Goal: Task Accomplishment & Management: Use online tool/utility

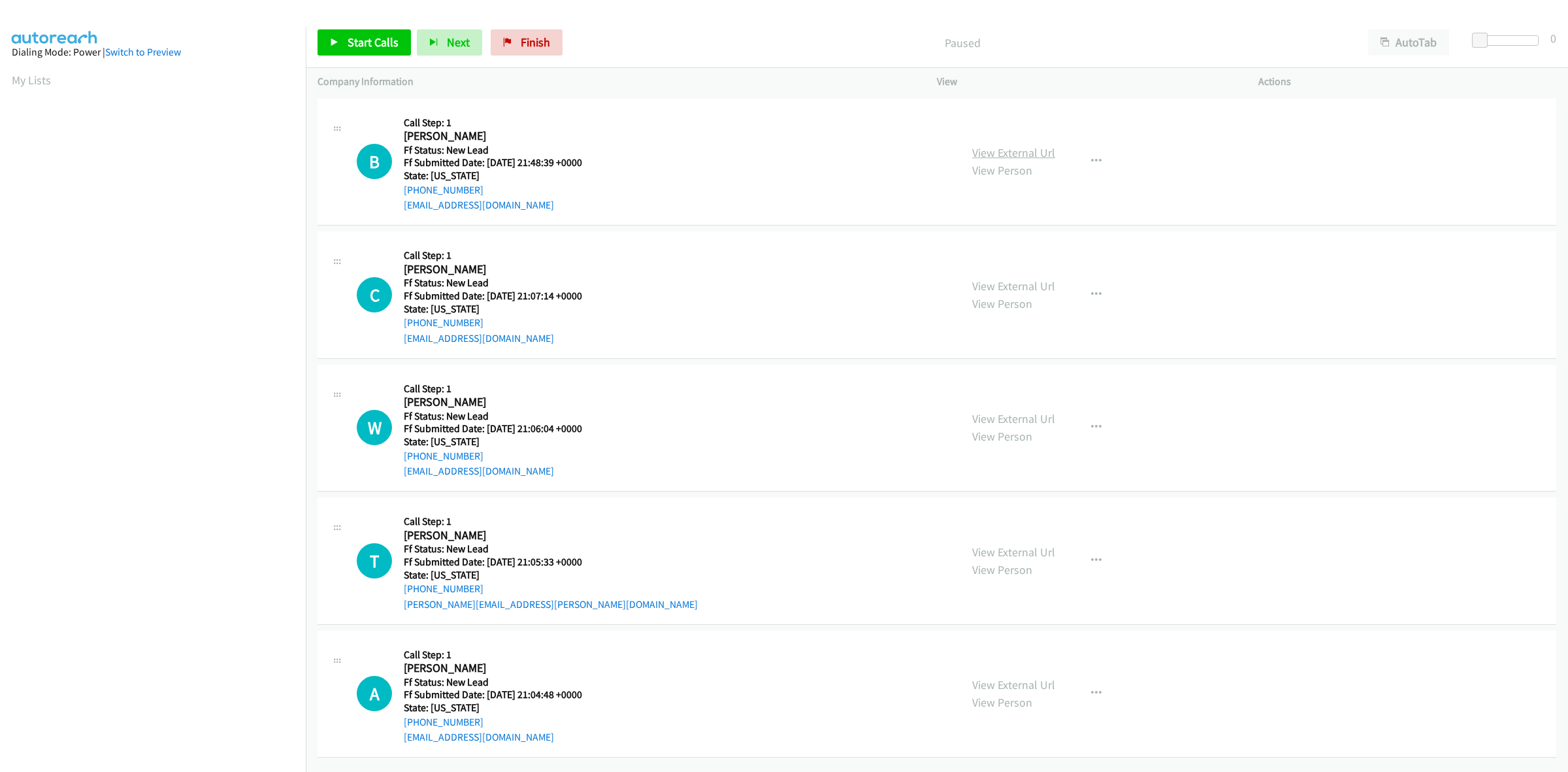
click at [1042, 151] on link "View External Url" at bounding box center [1013, 153] width 83 height 15
click at [1027, 291] on link "View External Url" at bounding box center [1013, 286] width 83 height 15
click at [1042, 422] on link "View External Url" at bounding box center [1013, 419] width 83 height 15
click at [1037, 543] on div "View External Url View Person" at bounding box center [1013, 561] width 83 height 35
click at [1037, 546] on link "View External Url" at bounding box center [1013, 552] width 83 height 15
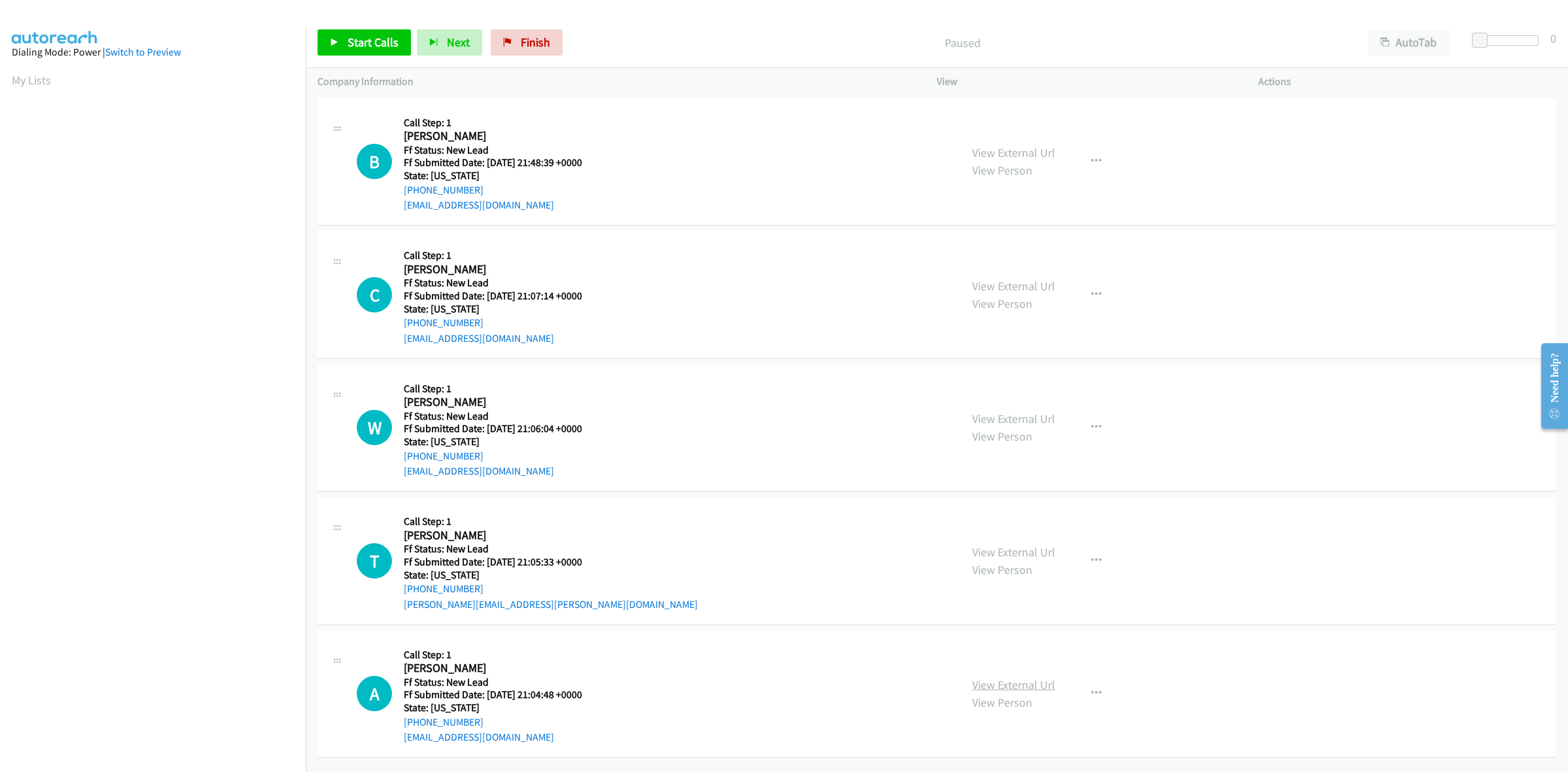
click at [1009, 685] on link "View External Url" at bounding box center [1013, 685] width 83 height 15
click at [356, 44] on span "Start Calls" at bounding box center [372, 42] width 51 height 15
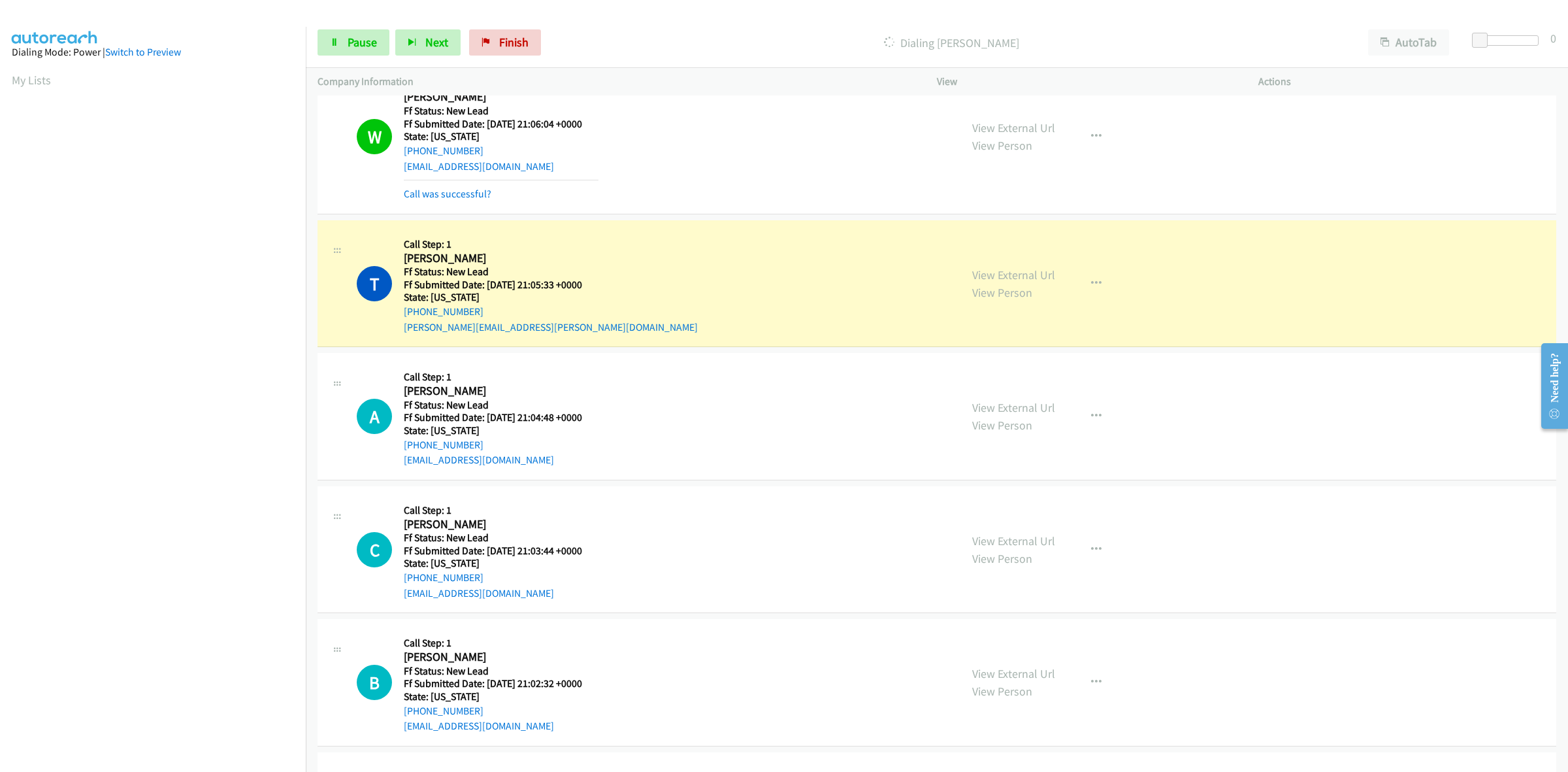
scroll to position [361, 0]
click at [987, 546] on link "View External Url" at bounding box center [1013, 540] width 83 height 15
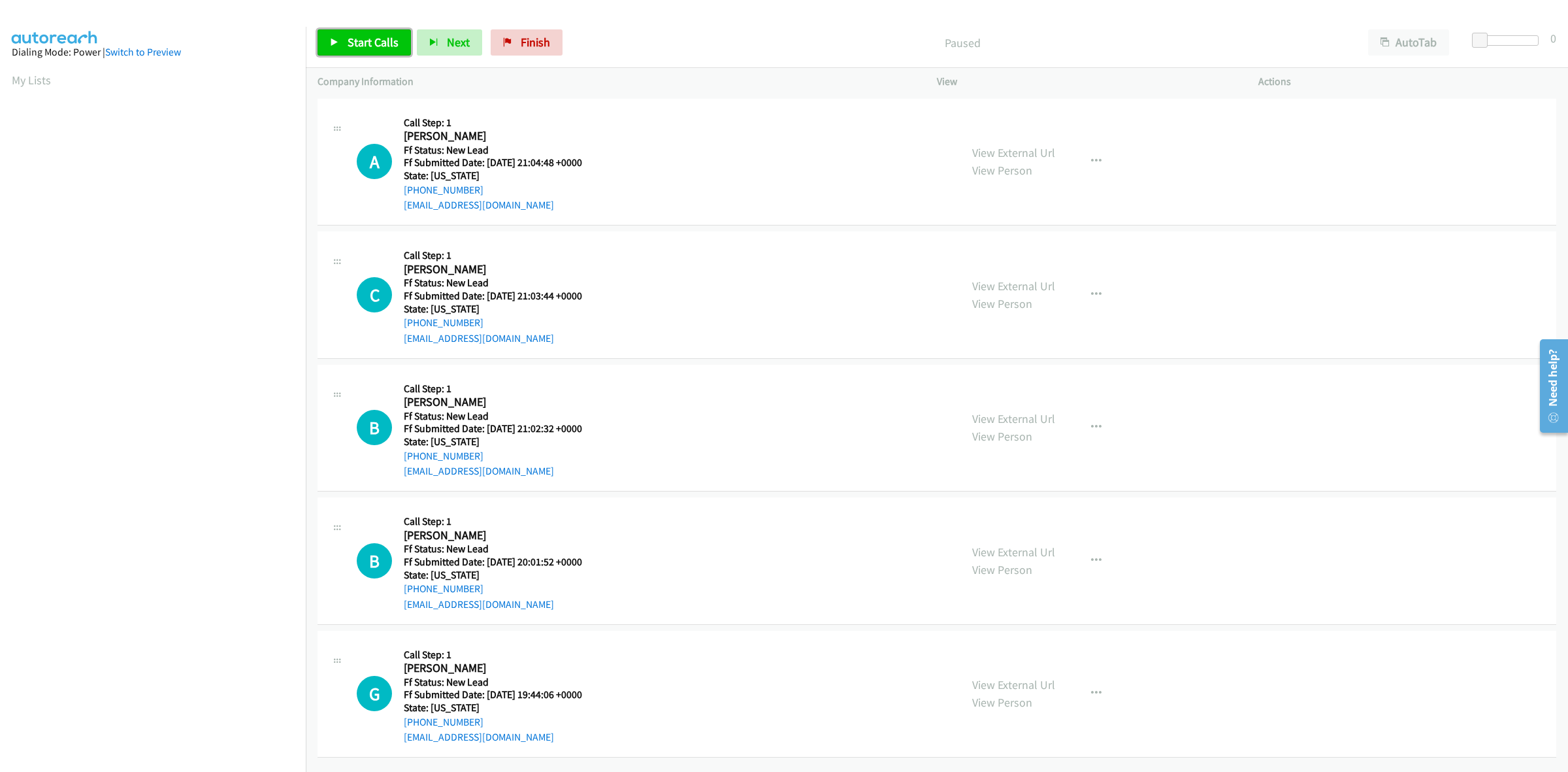
click at [390, 47] on span "Start Calls" at bounding box center [372, 42] width 51 height 15
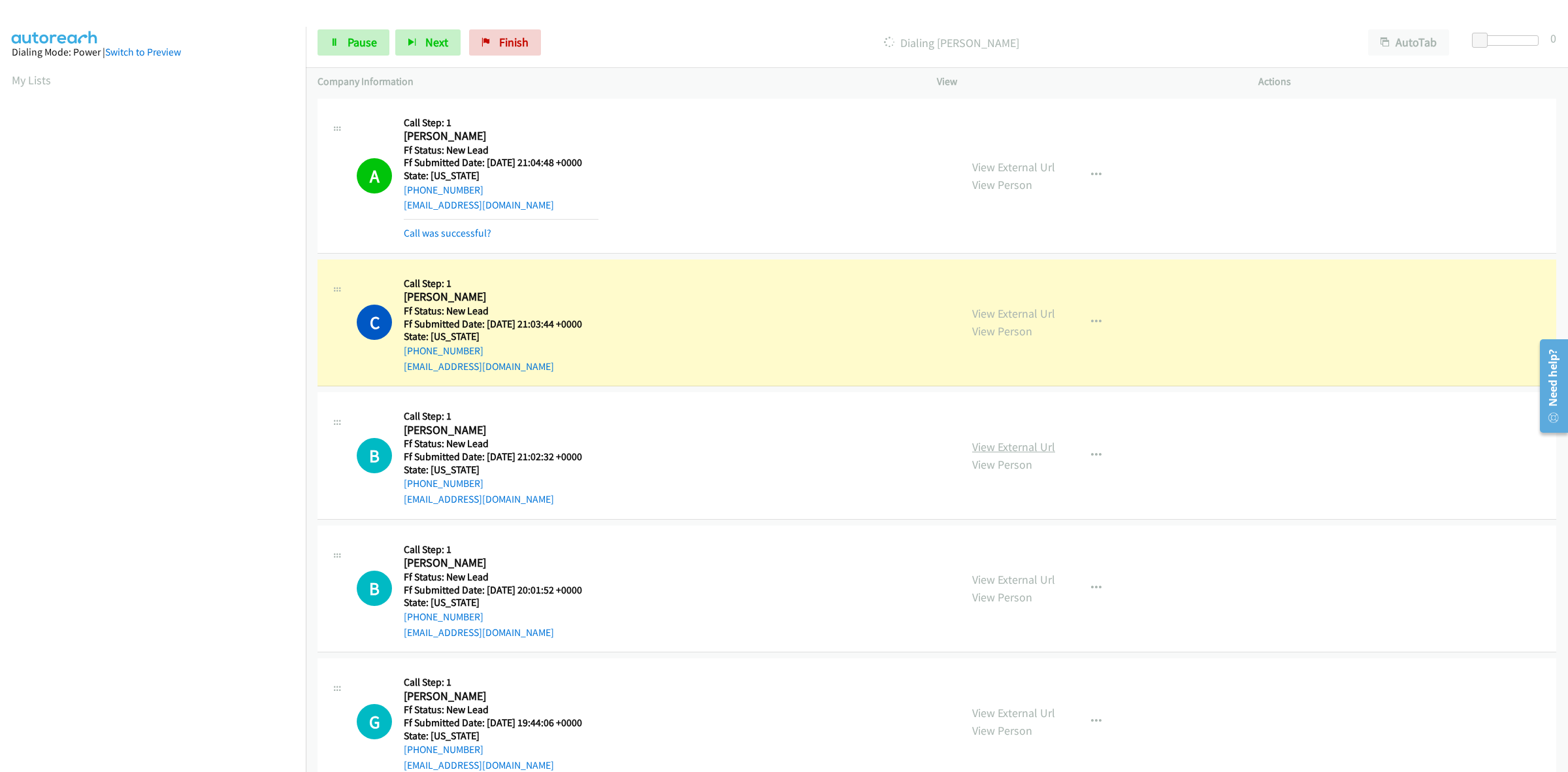
click at [998, 446] on link "View External Url" at bounding box center [1013, 447] width 83 height 15
click at [1042, 582] on link "View External Url" at bounding box center [1013, 579] width 83 height 15
click at [994, 711] on link "View External Url" at bounding box center [1013, 713] width 83 height 15
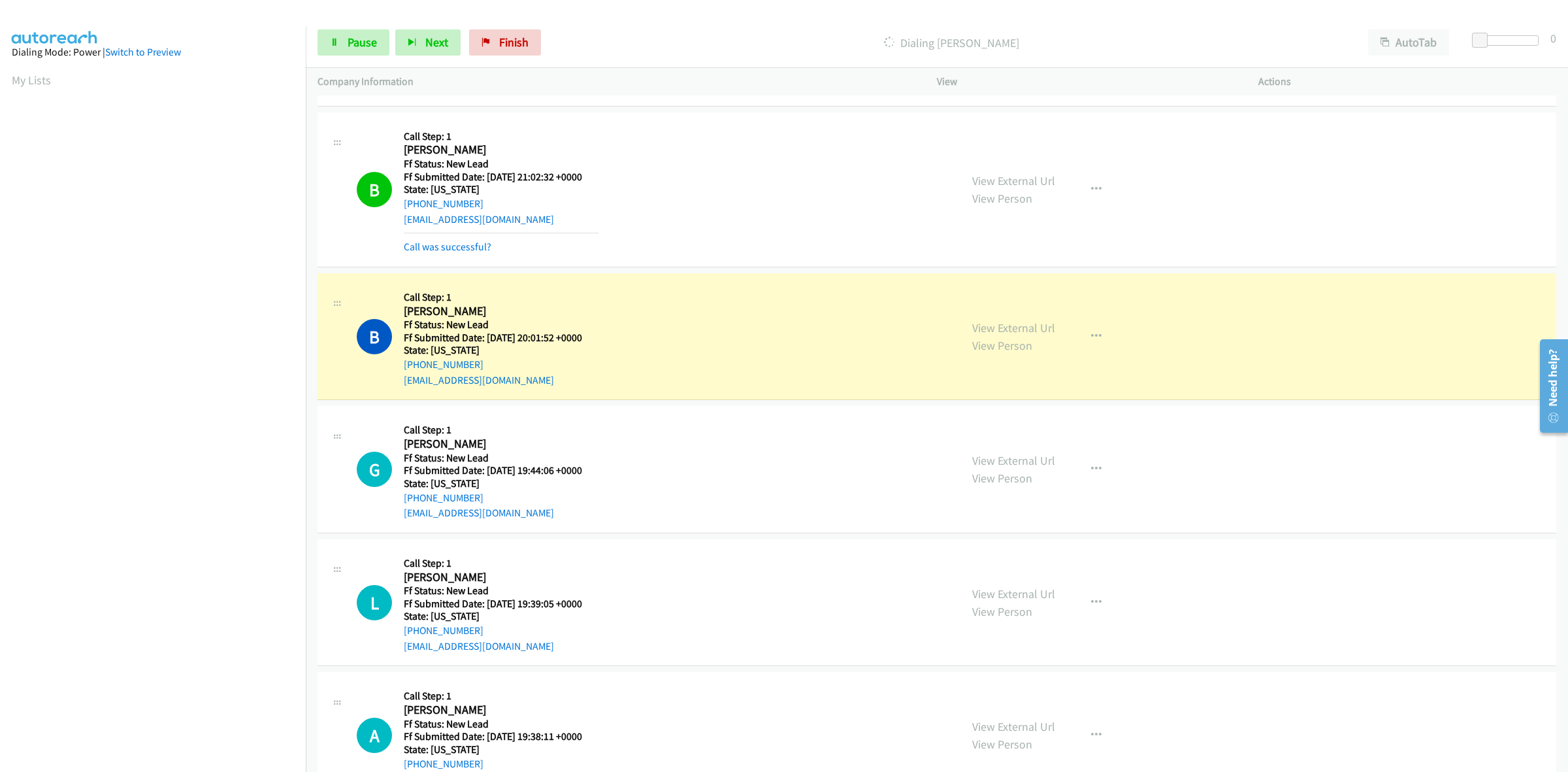
scroll to position [409, 0]
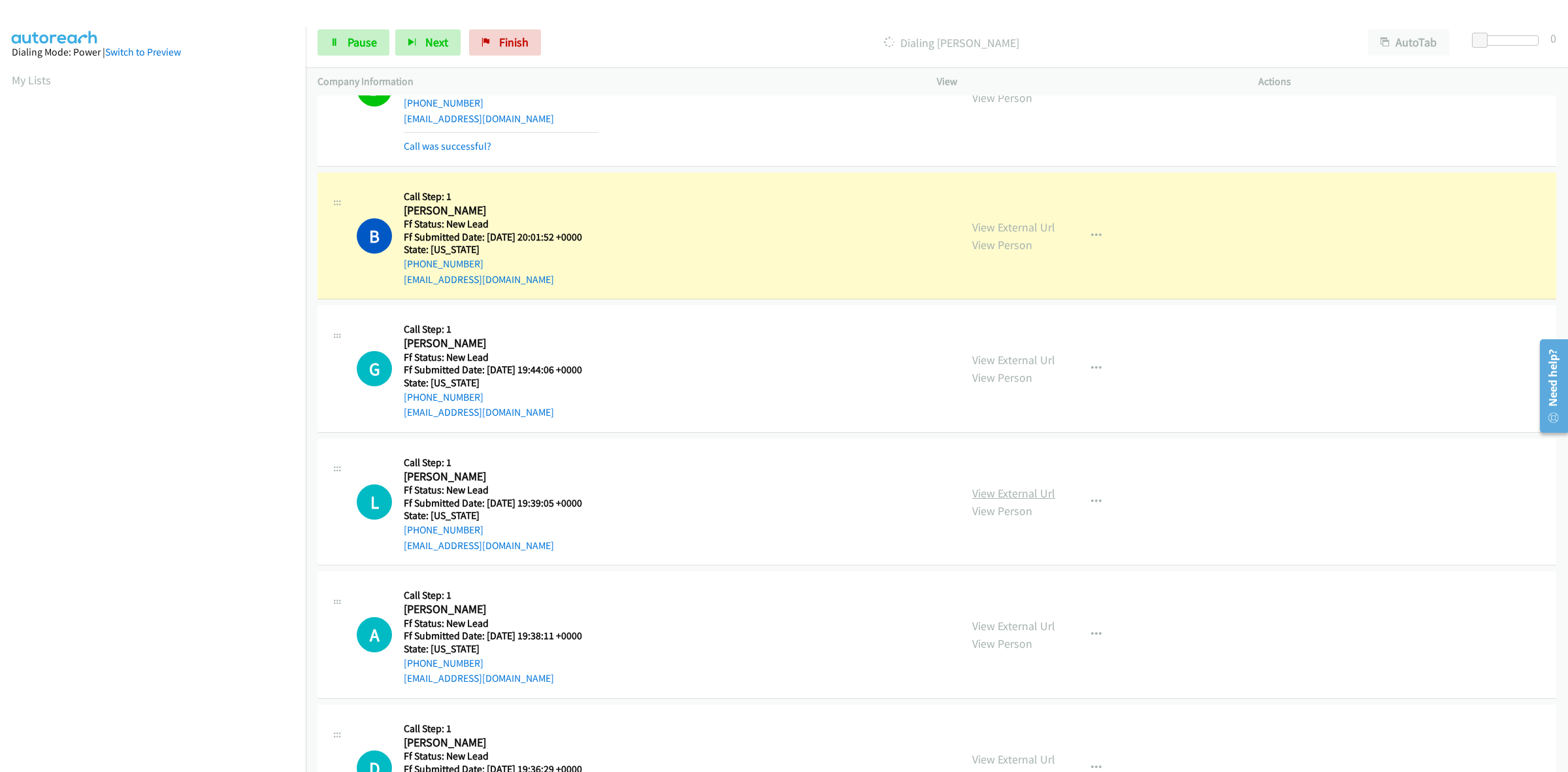
click at [1005, 497] on link "View External Url" at bounding box center [1013, 493] width 83 height 15
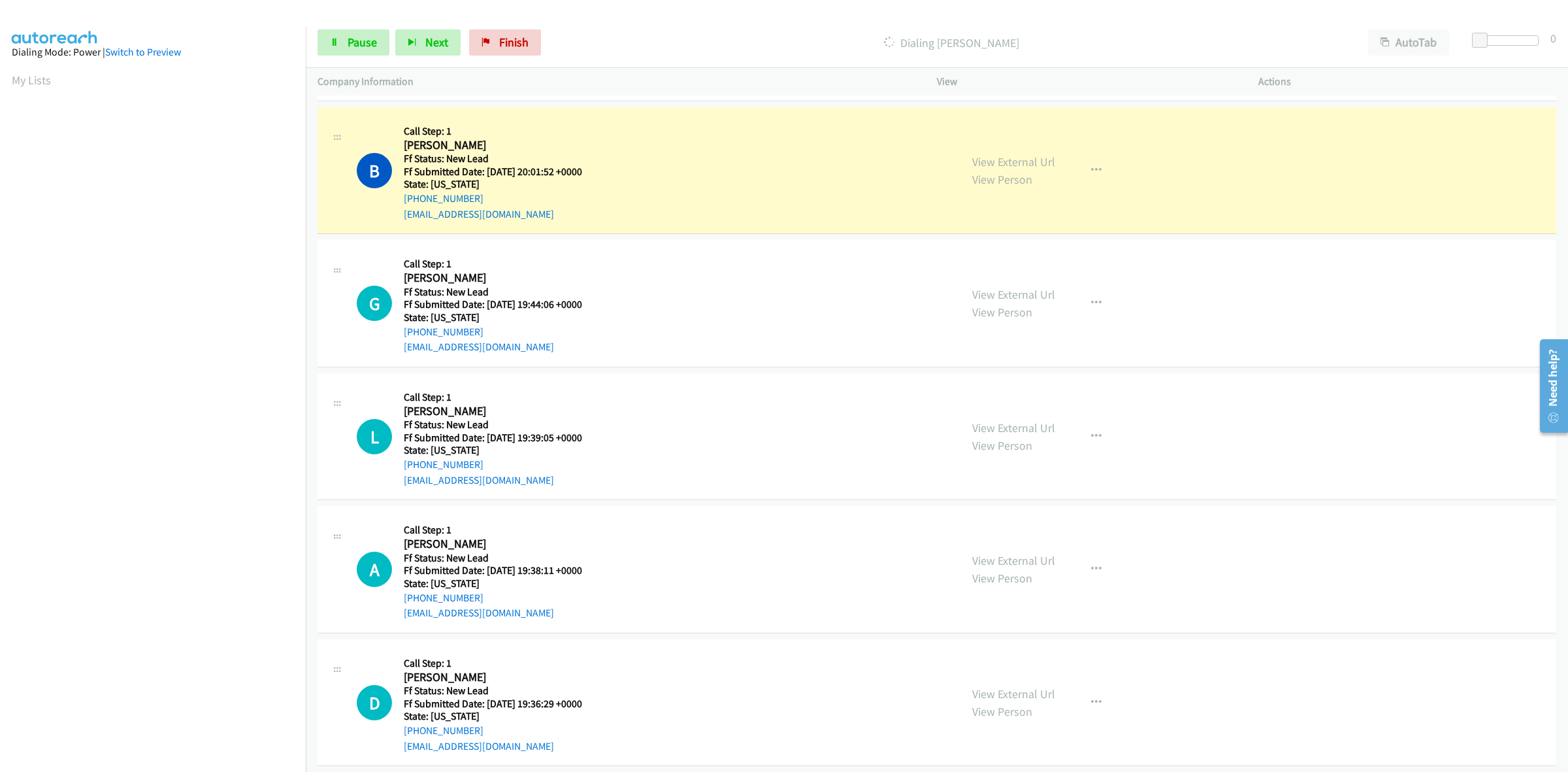
scroll to position [490, 0]
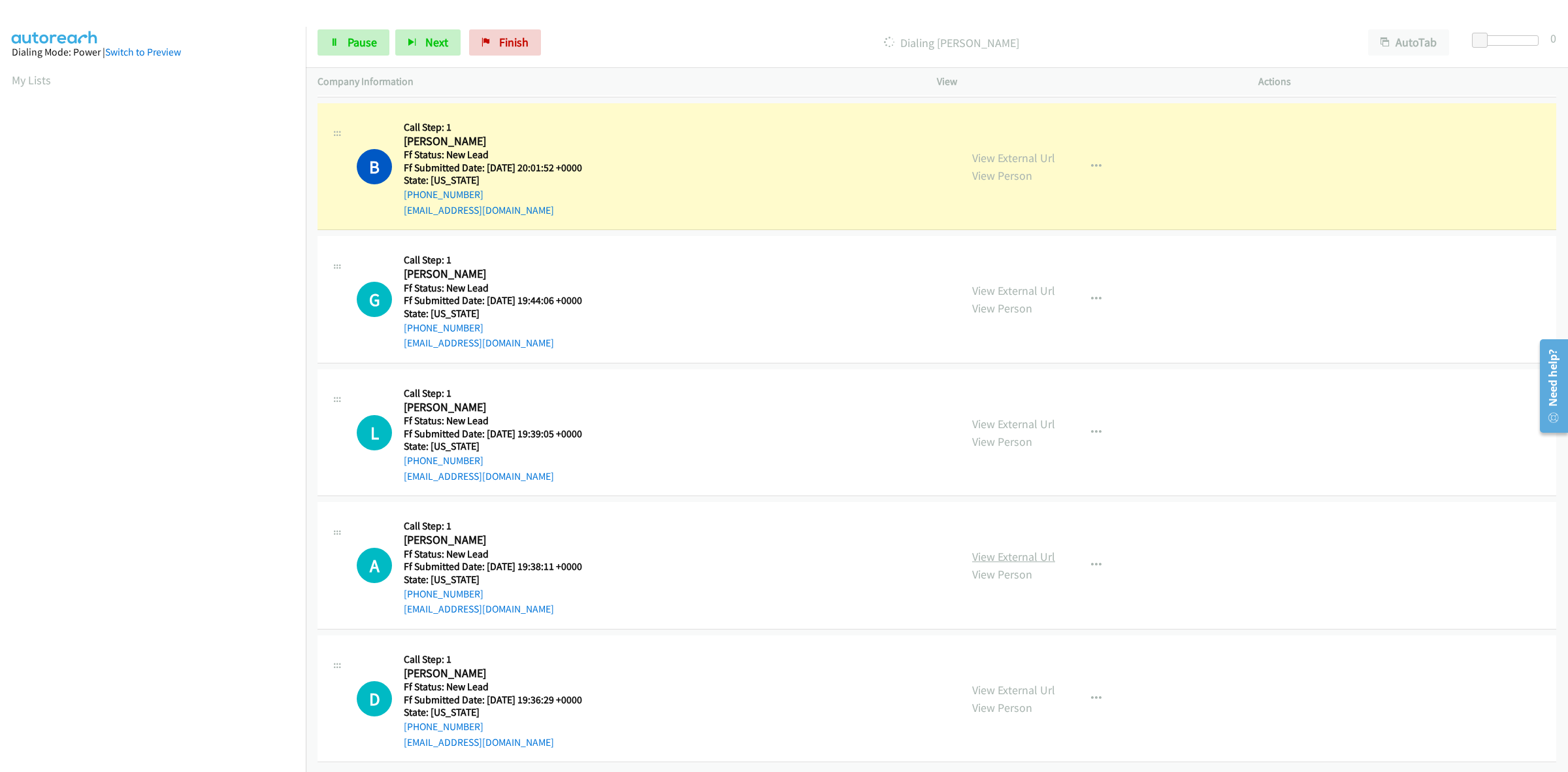
click at [1011, 549] on link "View External Url" at bounding box center [1013, 557] width 83 height 15
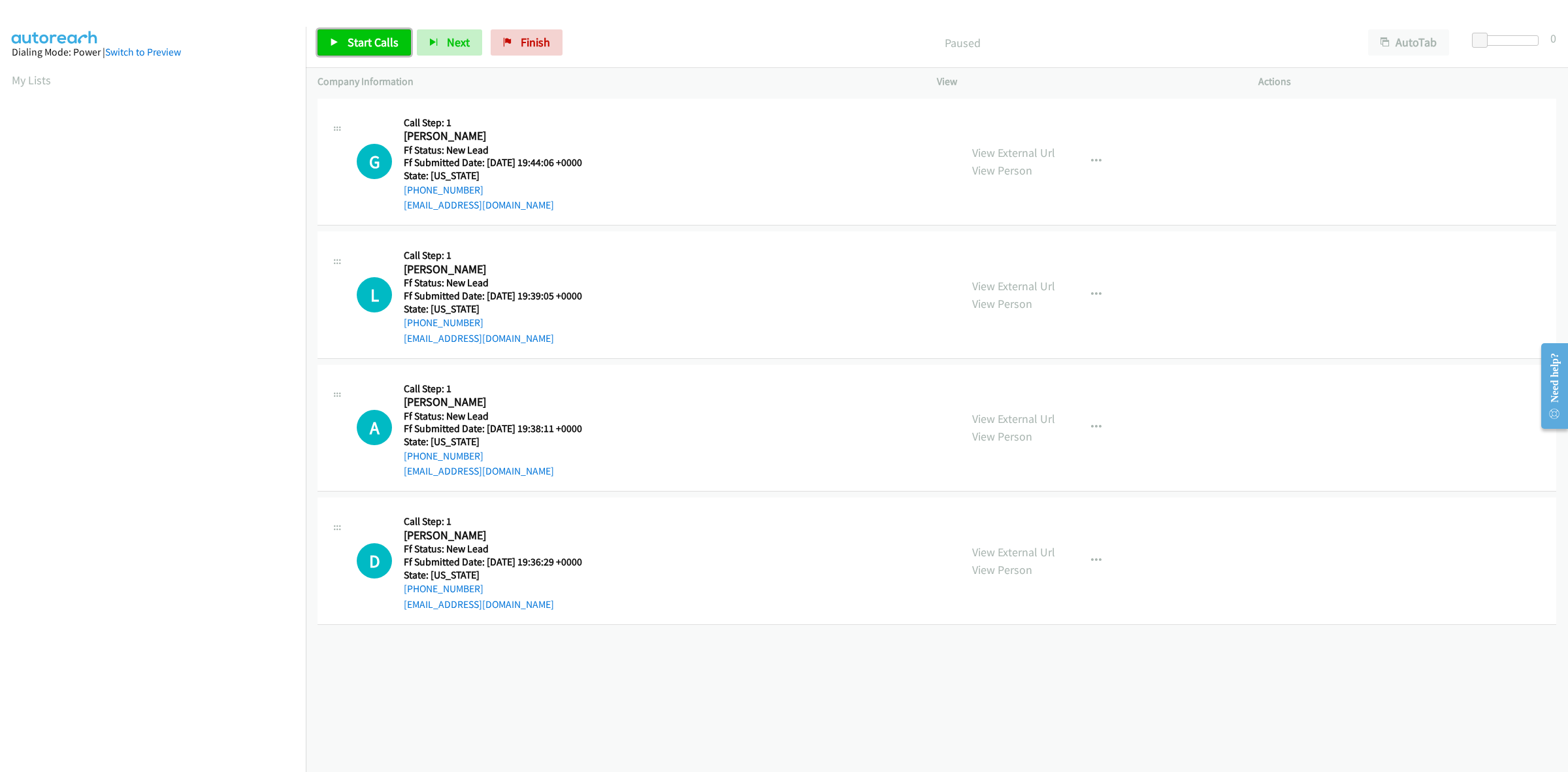
click at [363, 44] on span "Start Calls" at bounding box center [372, 42] width 51 height 15
click at [1023, 547] on link "View External Url" at bounding box center [1013, 552] width 83 height 15
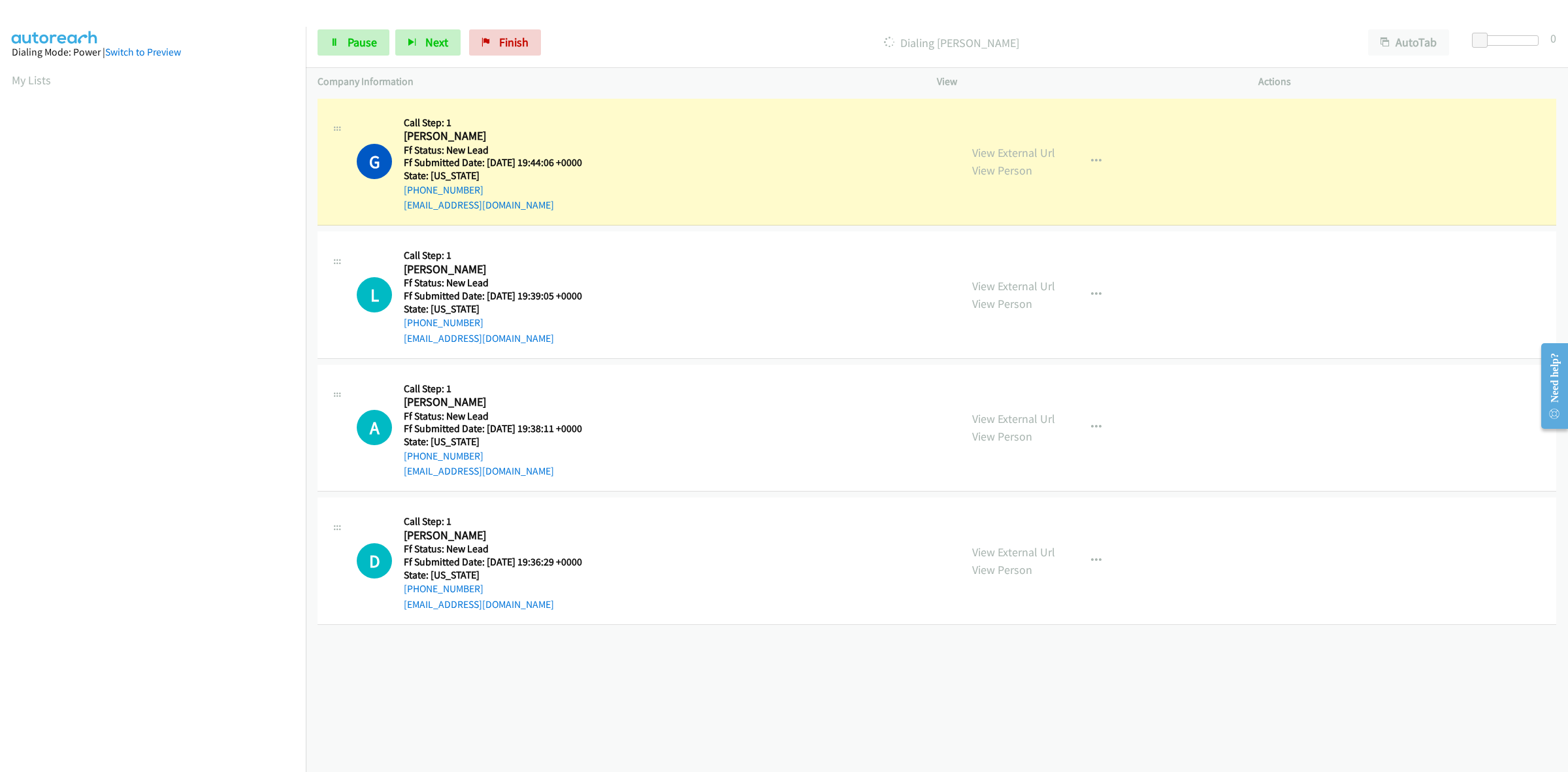
click at [109, 725] on section at bounding box center [153, 413] width 282 height 626
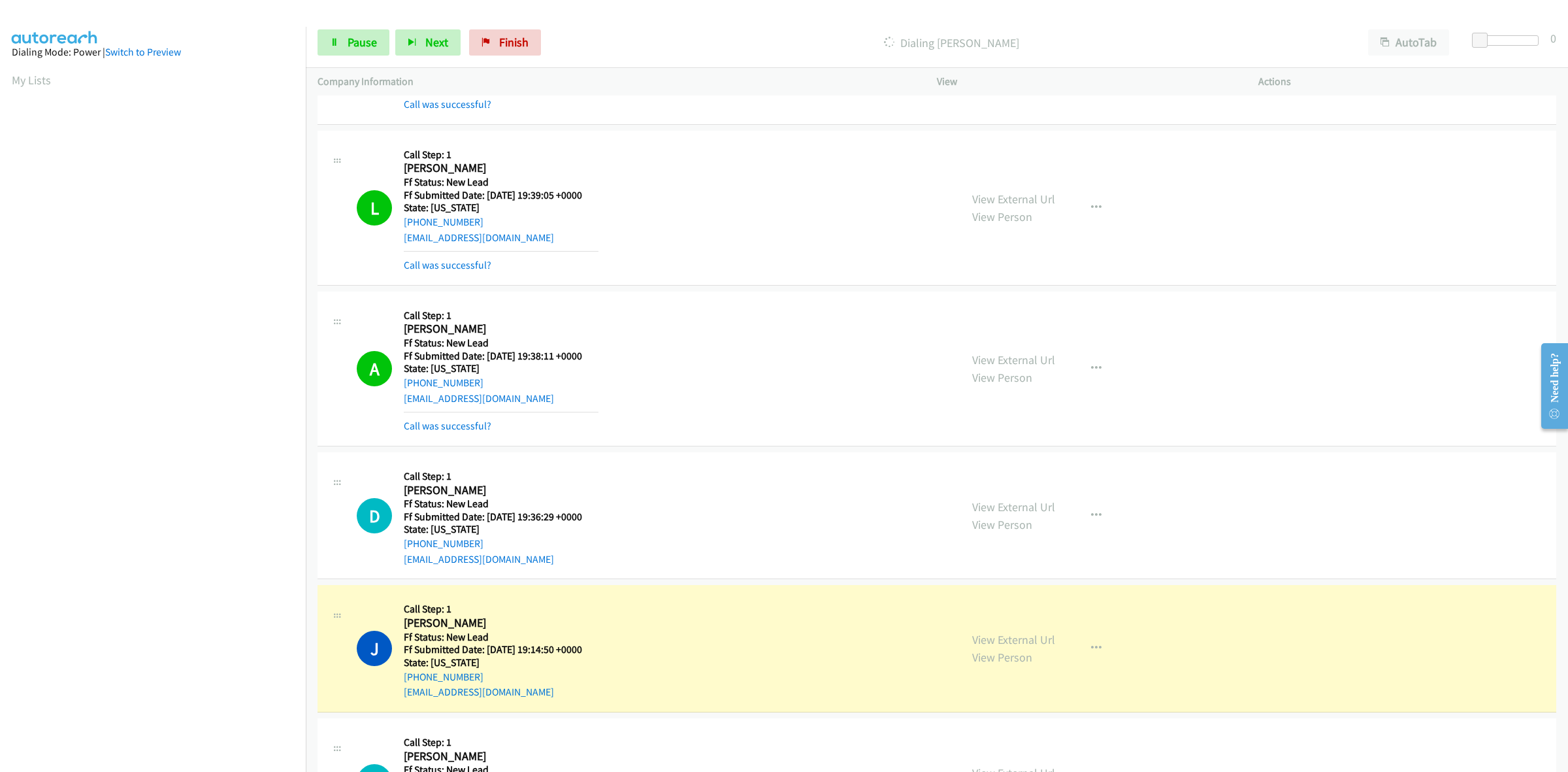
scroll to position [164, 0]
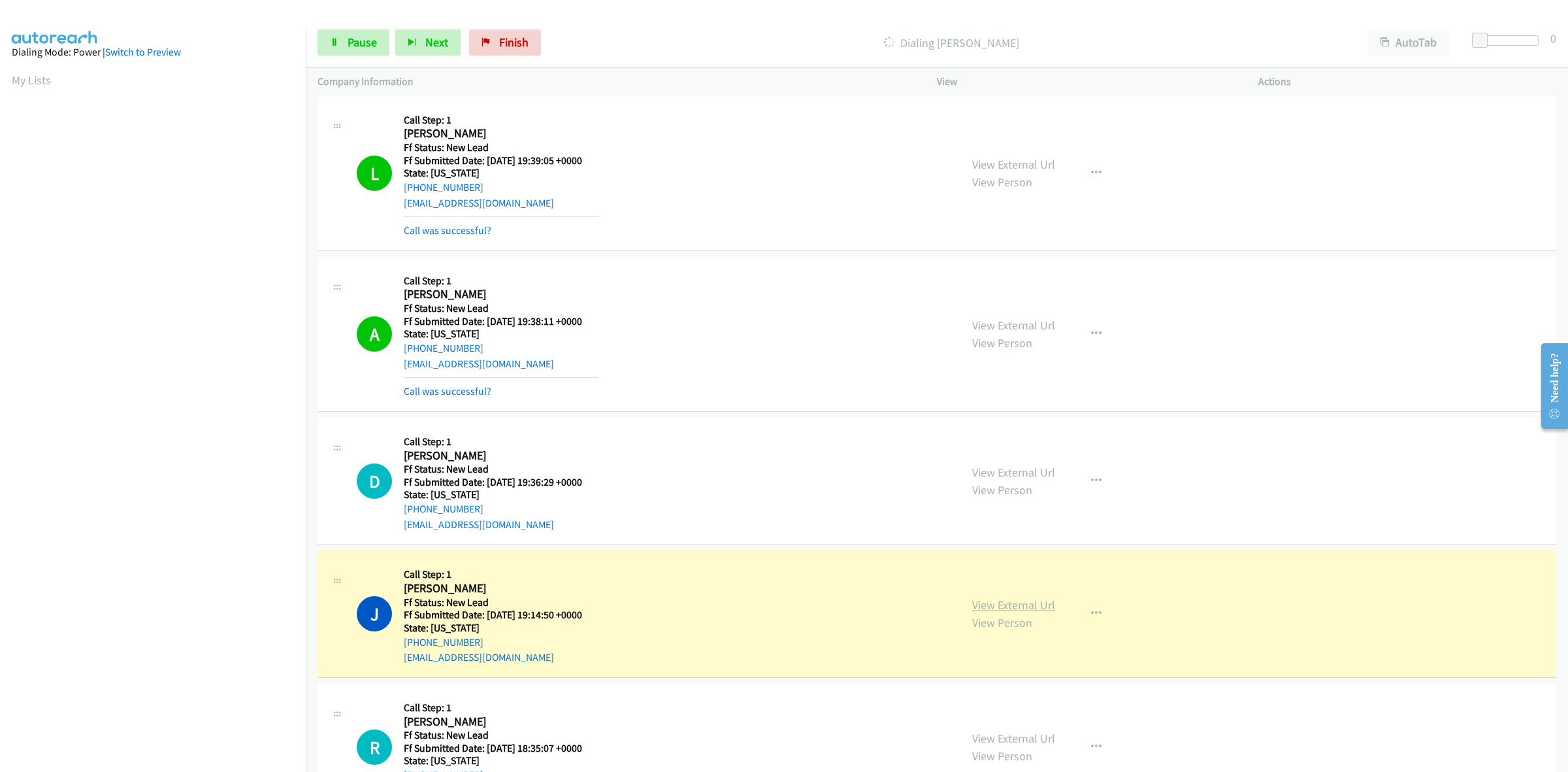
click at [1015, 611] on link "View External Url" at bounding box center [1013, 605] width 83 height 15
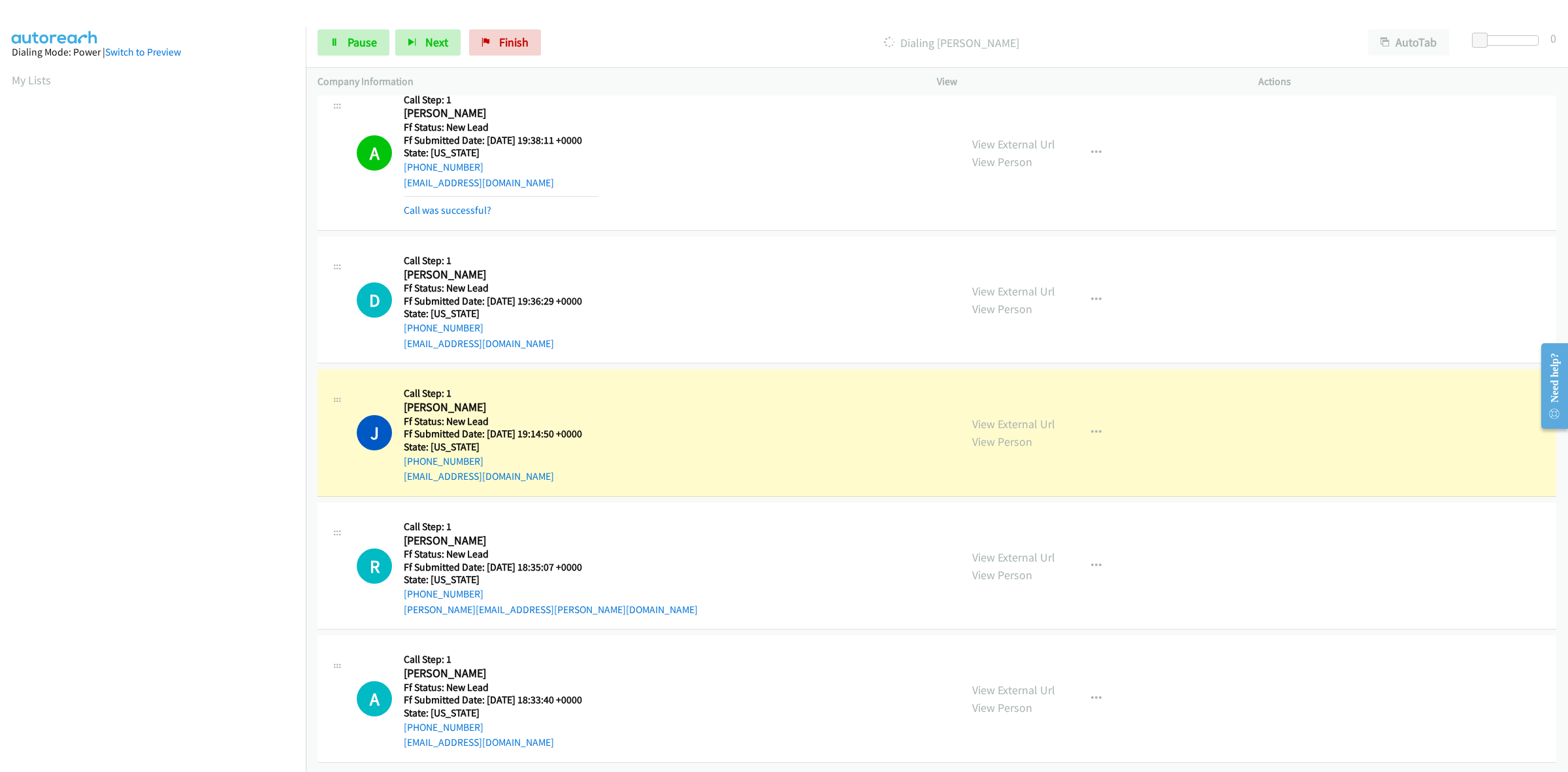
scroll to position [357, 0]
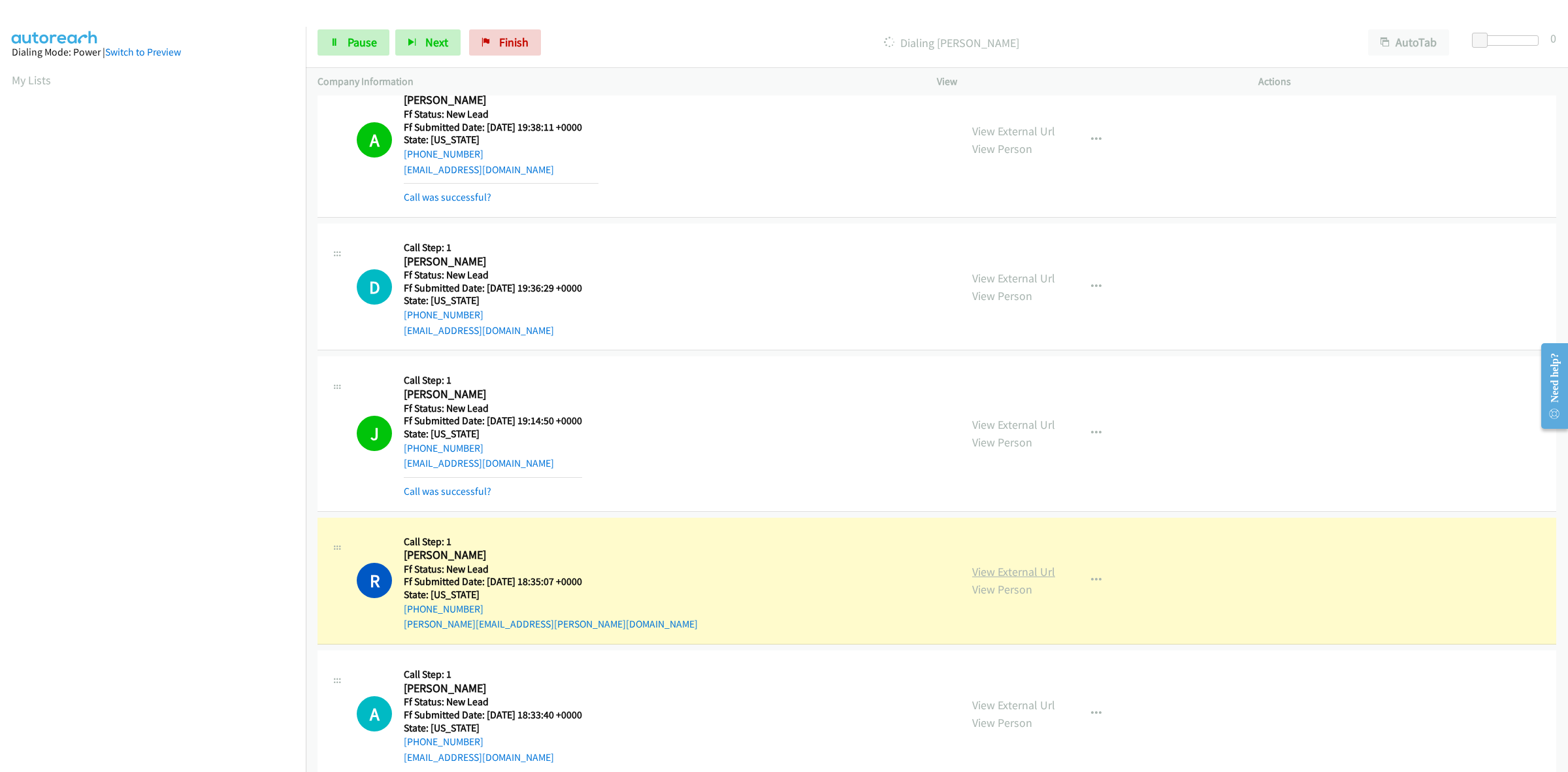
click at [1034, 570] on link "View External Url" at bounding box center [1013, 572] width 83 height 15
click at [1044, 704] on link "View External Url" at bounding box center [1013, 705] width 83 height 15
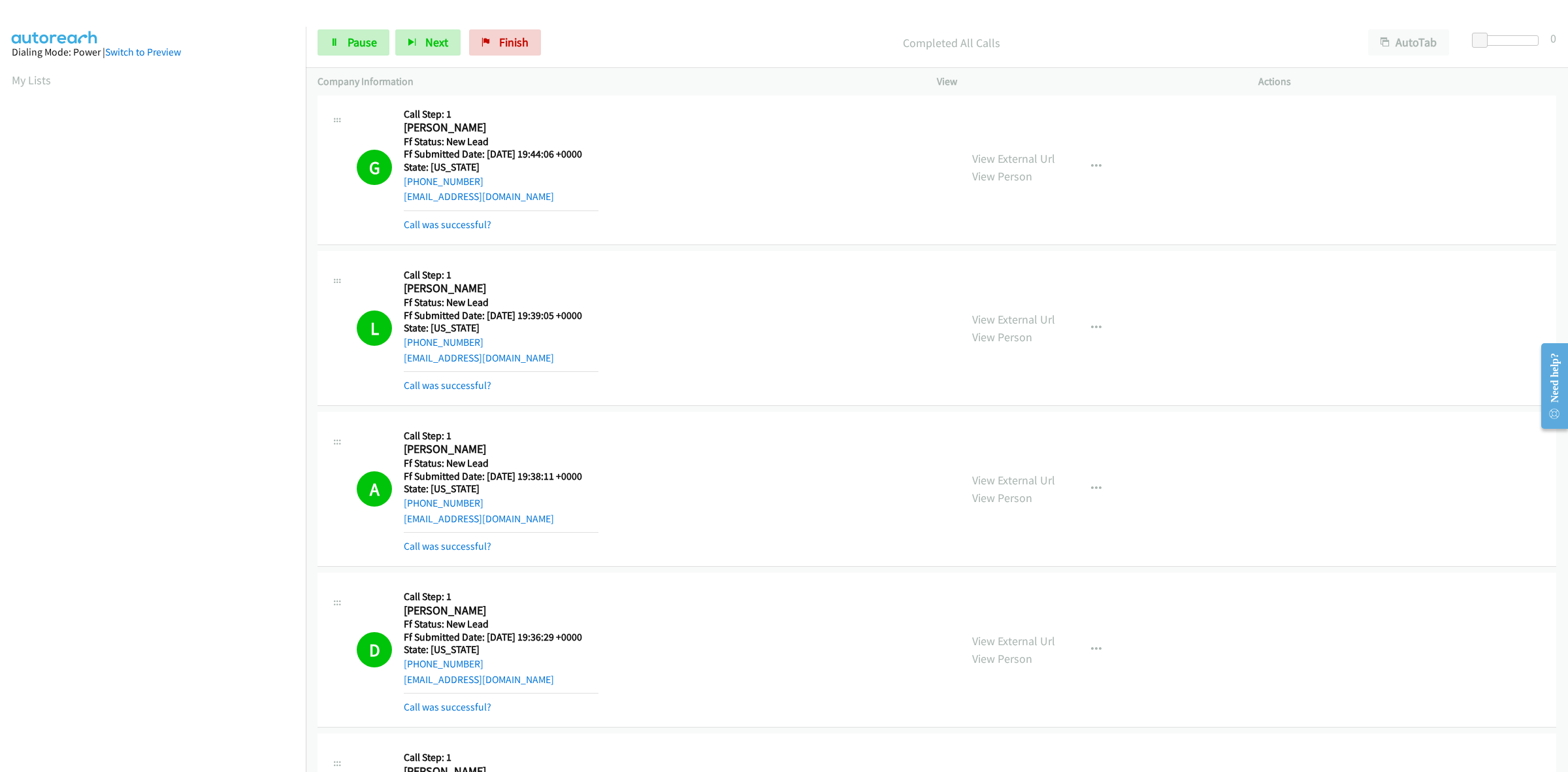
scroll to position [0, 0]
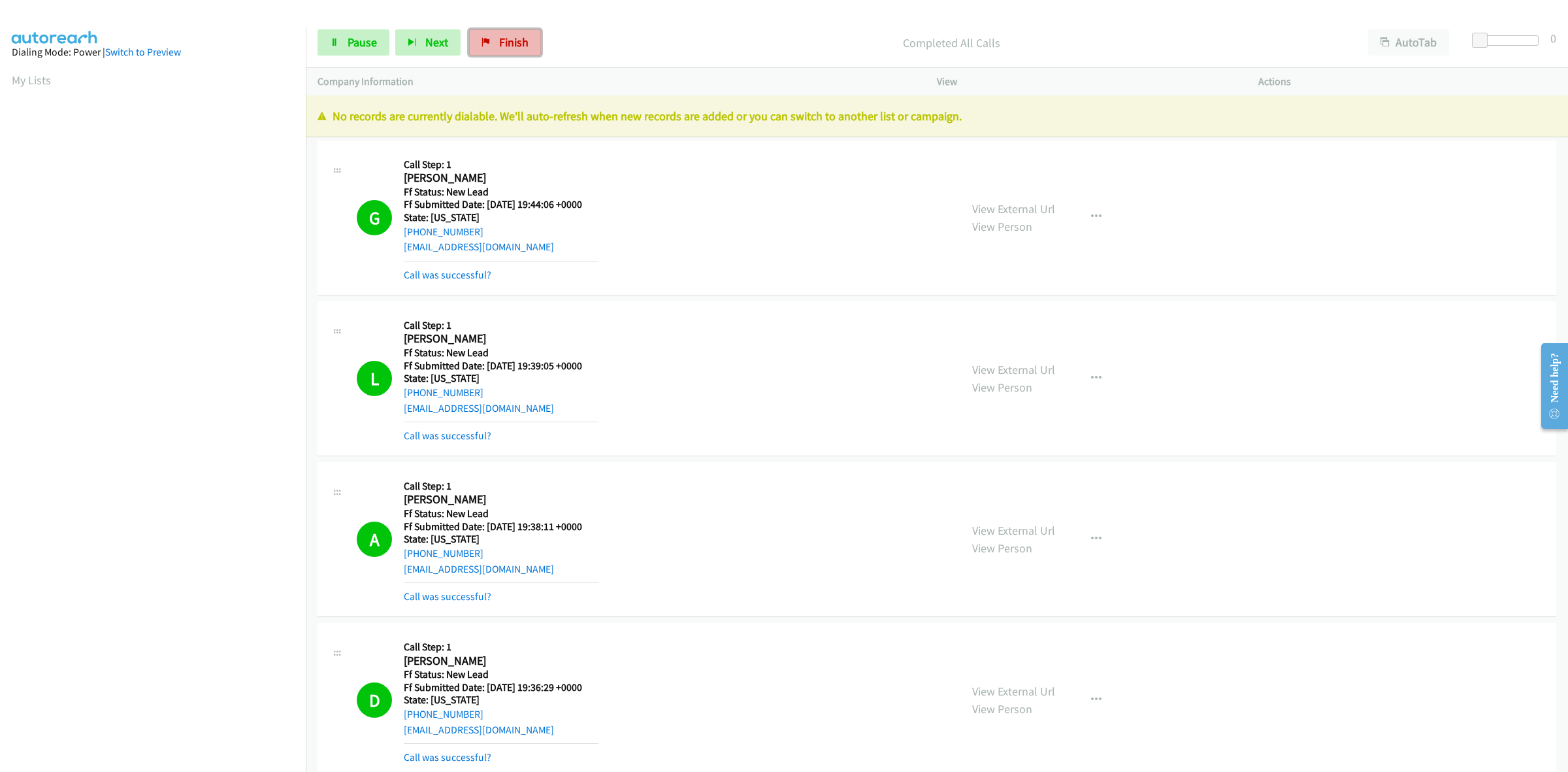
click at [510, 43] on span "Finish" at bounding box center [513, 42] width 29 height 15
